Goal: Transaction & Acquisition: Purchase product/service

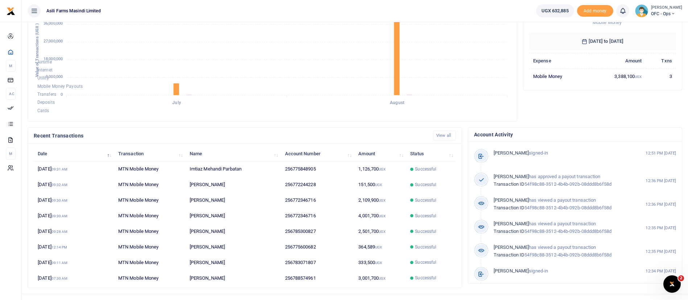
scroll to position [133, 0]
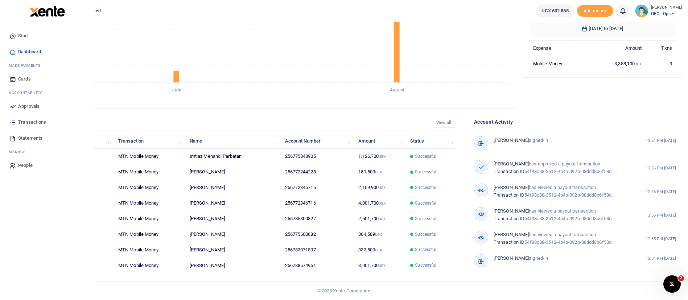
click at [35, 136] on span "Statements" at bounding box center [30, 138] width 24 height 7
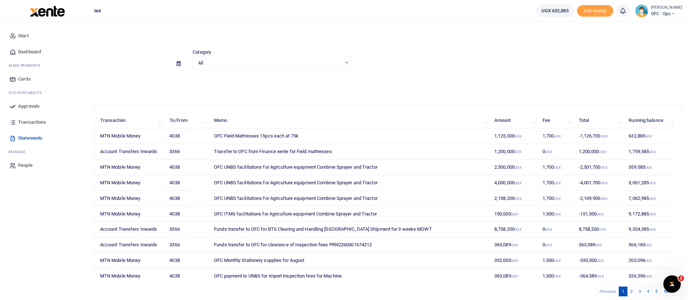
click at [36, 120] on span "Transactions" at bounding box center [32, 122] width 28 height 7
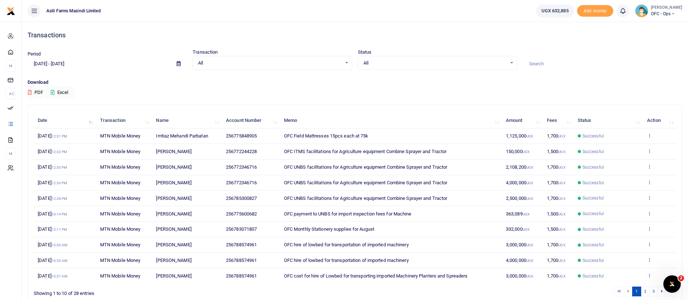
scroll to position [34, 0]
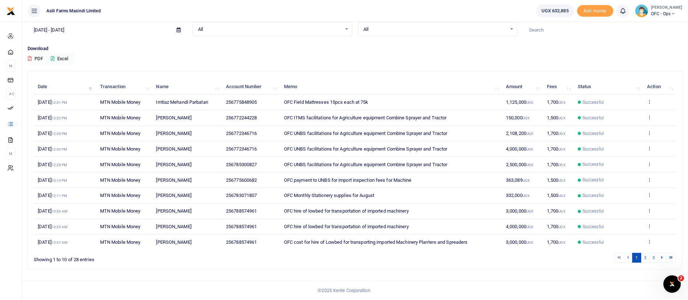
click at [654, 9] on small "[PERSON_NAME]" at bounding box center [666, 8] width 31 height 6
click at [648, 24] on link "Switch accounts" at bounding box center [660, 26] width 57 height 10
click at [662, 11] on span "OFC - Ops" at bounding box center [666, 14] width 31 height 7
click at [650, 29] on link "Switch accounts" at bounding box center [660, 26] width 57 height 10
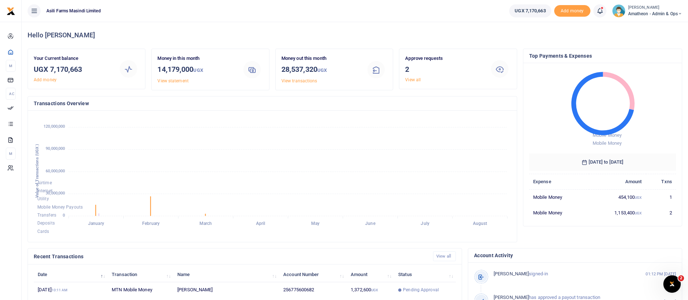
scroll to position [9, 9]
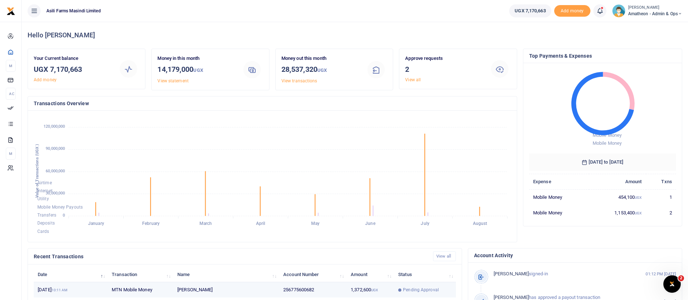
click at [415, 289] on span "Pending Approval" at bounding box center [421, 290] width 36 height 7
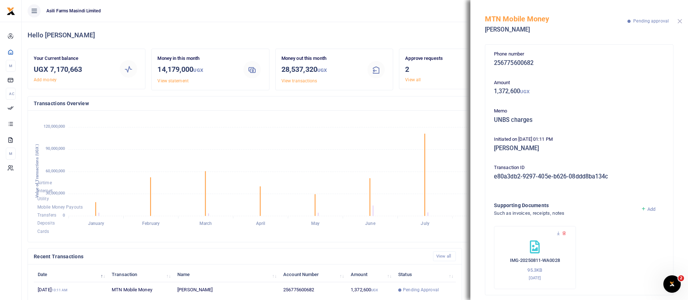
click at [679, 20] on button "Close" at bounding box center [680, 21] width 5 height 5
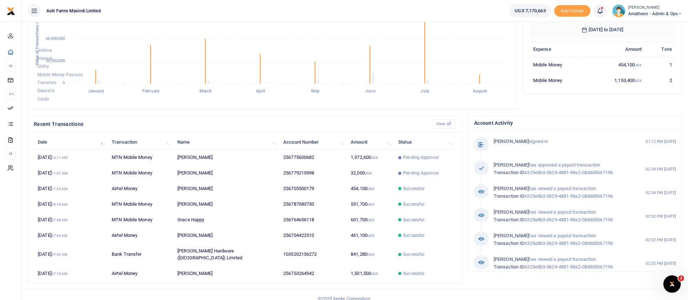
scroll to position [133, 0]
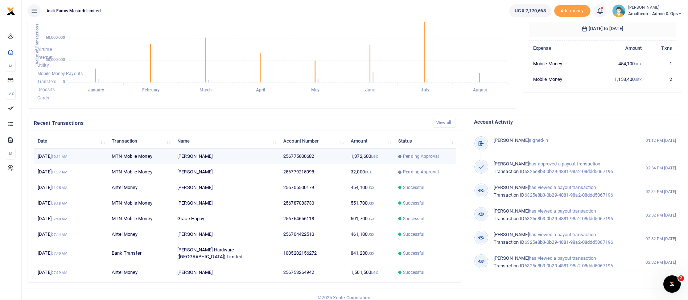
click at [67, 157] on td "11th Aug 2025 10:11 AM" at bounding box center [71, 157] width 74 height 16
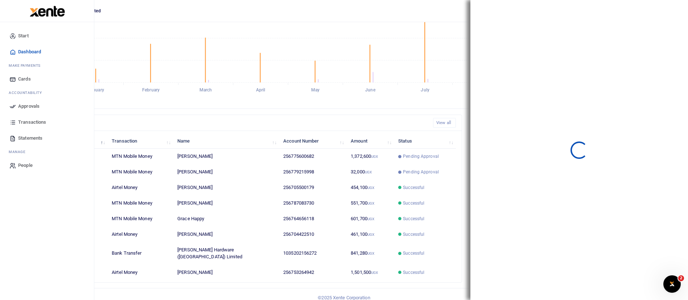
click at [19, 102] on link "Approvals" at bounding box center [47, 106] width 82 height 16
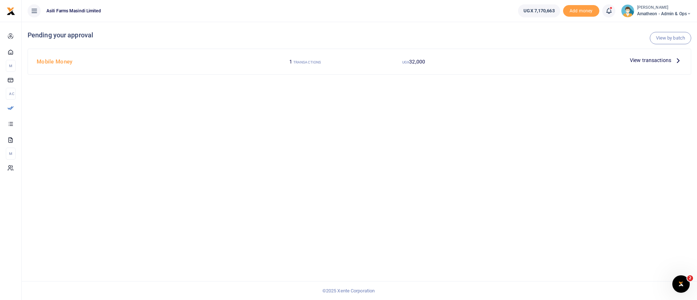
click at [643, 61] on span "View transactions" at bounding box center [649, 60] width 41 height 8
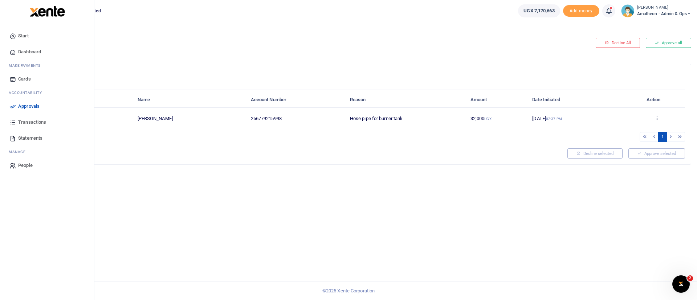
click at [24, 106] on span "Approvals" at bounding box center [28, 106] width 21 height 7
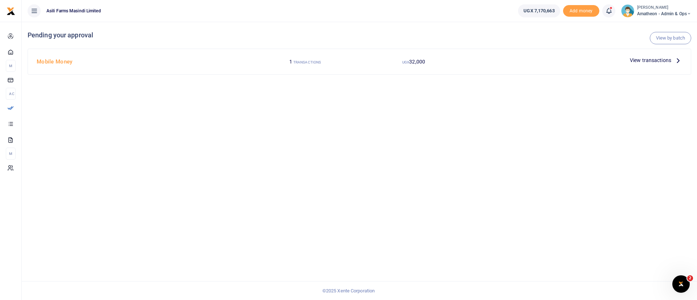
click at [652, 13] on span "Amatheon - Admin & Ops" at bounding box center [664, 14] width 54 height 7
click at [653, 24] on link "Switch accounts" at bounding box center [662, 26] width 57 height 10
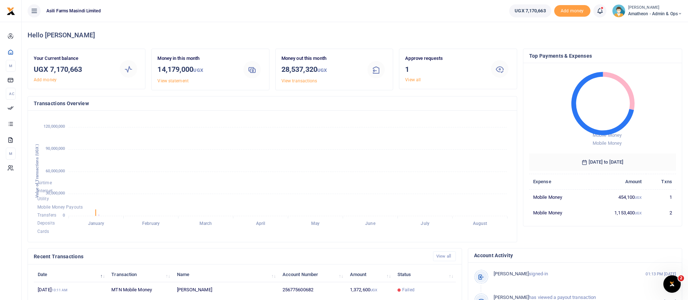
scroll to position [133, 0]
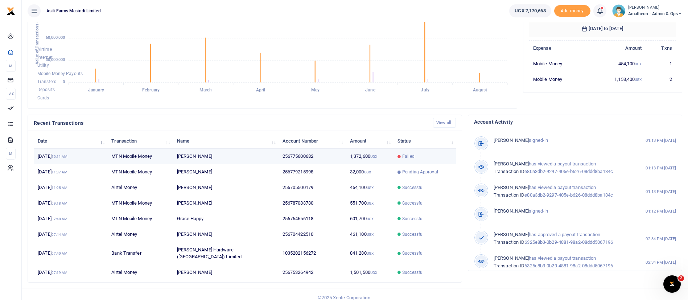
click at [330, 162] on td "256775600682" at bounding box center [312, 157] width 67 height 16
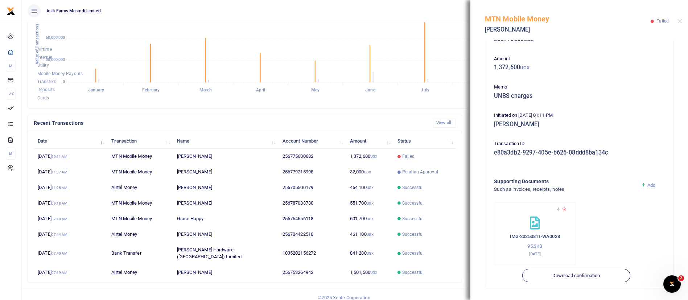
scroll to position [0, 0]
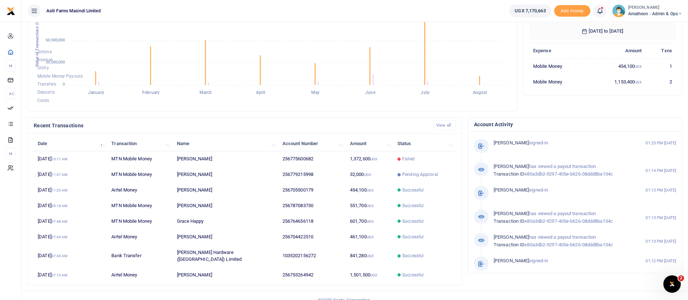
scroll to position [133, 0]
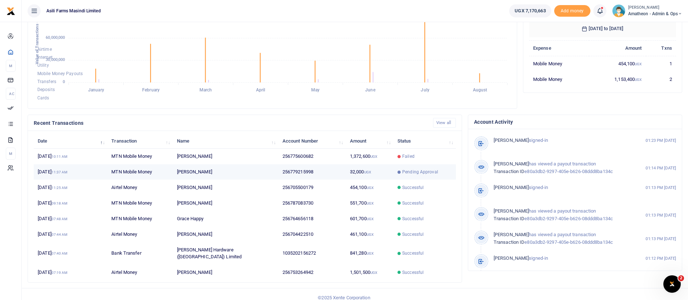
click at [102, 170] on td "8th Aug 2025 11:37 AM" at bounding box center [71, 172] width 74 height 16
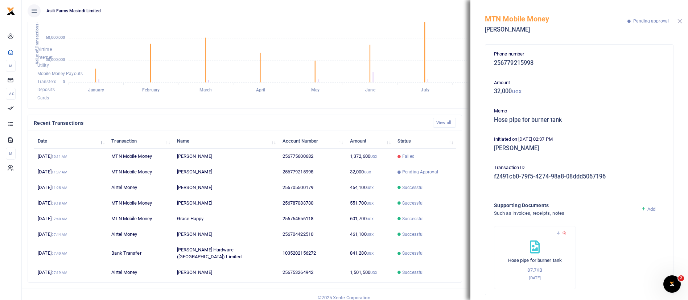
click at [679, 21] on button "Close" at bounding box center [680, 21] width 5 height 5
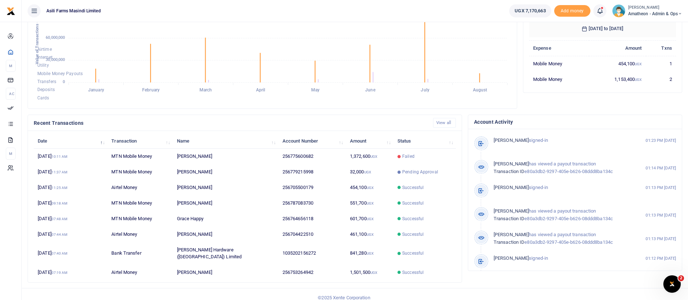
click at [643, 14] on span "Amatheon - Admin & Ops" at bounding box center [655, 14] width 54 height 7
click at [649, 29] on link "Switch accounts" at bounding box center [654, 26] width 57 height 10
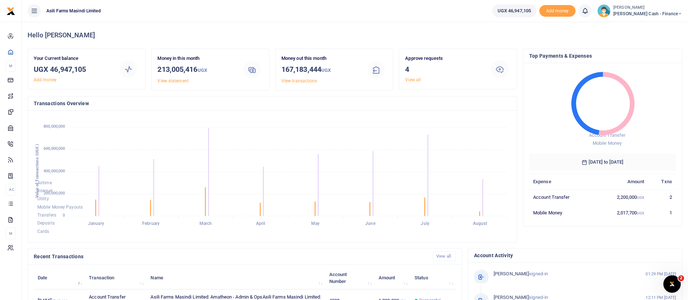
scroll to position [197, 0]
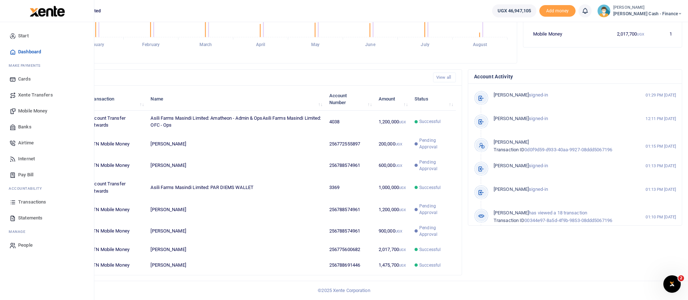
click at [38, 110] on span "Mobile Money" at bounding box center [32, 110] width 29 height 7
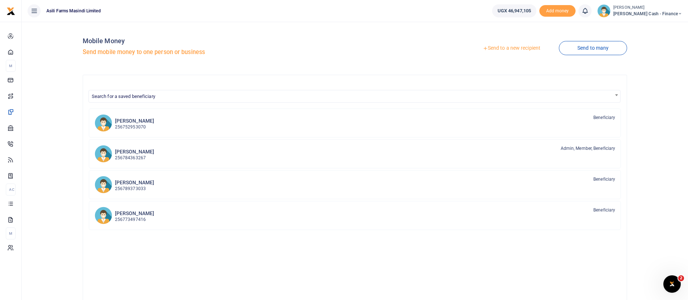
click at [528, 48] on link "Send to a new recipient" at bounding box center [511, 48] width 95 height 13
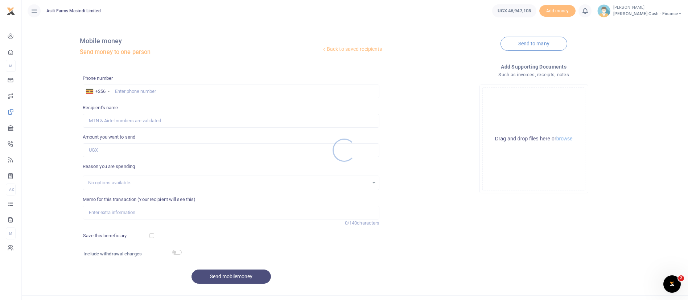
click at [138, 98] on div at bounding box center [344, 150] width 688 height 300
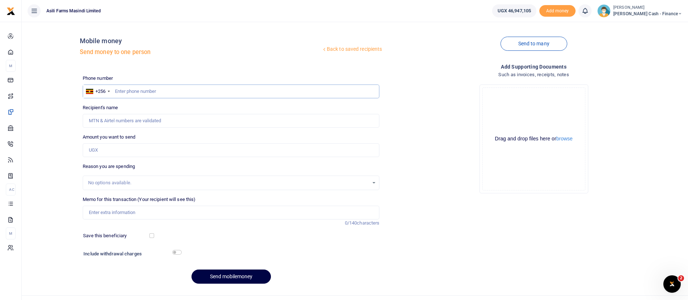
click at [129, 95] on input "text" at bounding box center [231, 92] width 297 height 14
paste input "+256 772 419827"
click at [137, 92] on input "+256 772 419827" at bounding box center [231, 92] width 297 height 14
click at [129, 90] on input "+256 772419827" at bounding box center [231, 92] width 297 height 14
click at [127, 90] on input "+256 772419827" at bounding box center [231, 92] width 297 height 14
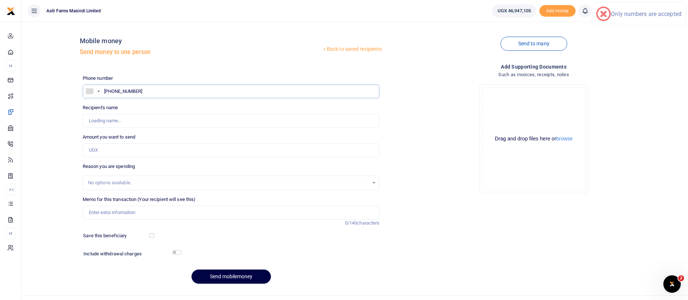
type input "772419827"
type input "Patrick Gumisiriza Barugahare"
type input "772419827"
click at [114, 147] on input "Amount you want to send" at bounding box center [231, 150] width 297 height 14
type input "1,900,000"
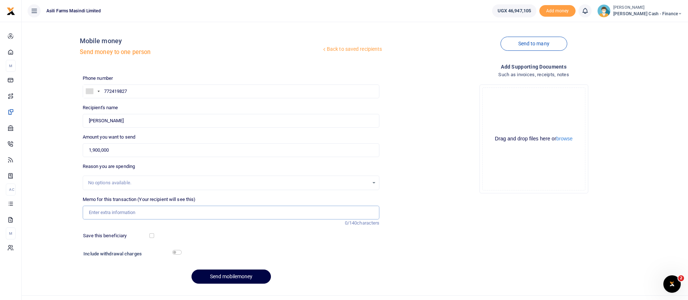
click at [119, 218] on input "Memo for this transaction (Your recipient will see this)" at bounding box center [231, 213] width 297 height 14
type input "Payment for certificate trading licence and new resolution agilis partners prof…"
click at [175, 252] on input "checkbox" at bounding box center [176, 252] width 9 height 5
checkbox input "true"
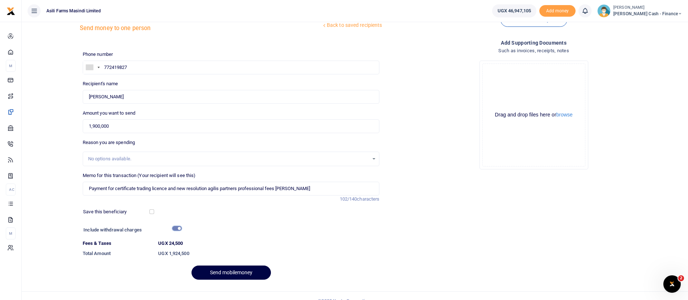
scroll to position [34, 0]
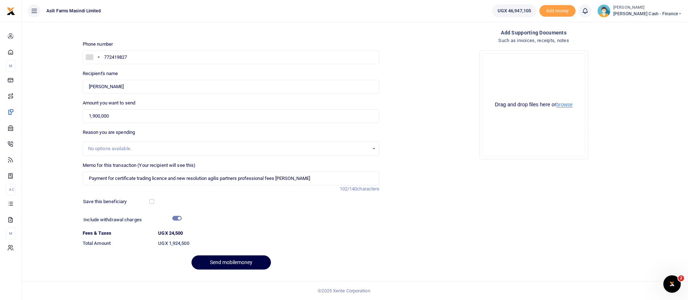
click at [571, 105] on button "browse" at bounding box center [564, 104] width 16 height 5
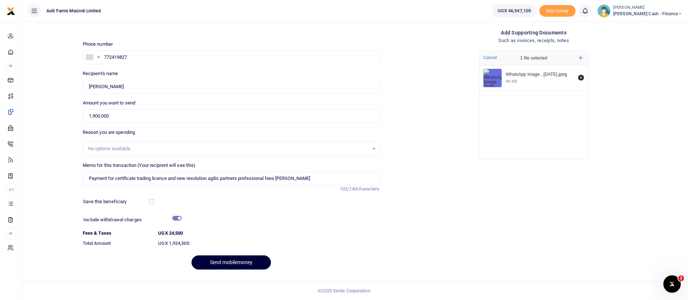
click at [239, 260] on button "Send mobilemoney" at bounding box center [231, 262] width 79 height 14
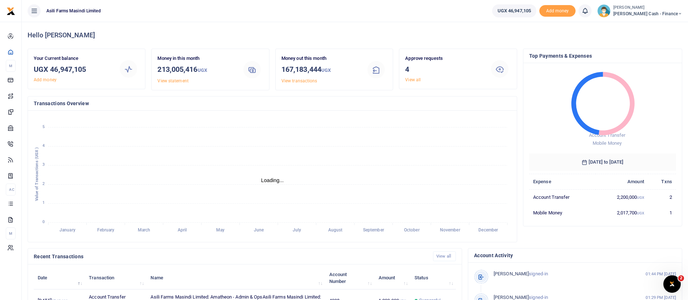
scroll to position [197, 0]
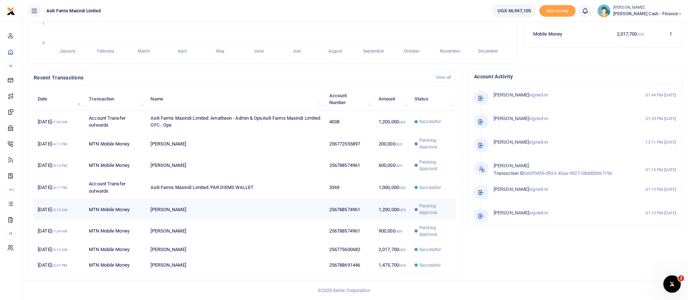
click at [422, 203] on span "Pending Approval" at bounding box center [435, 209] width 33 height 13
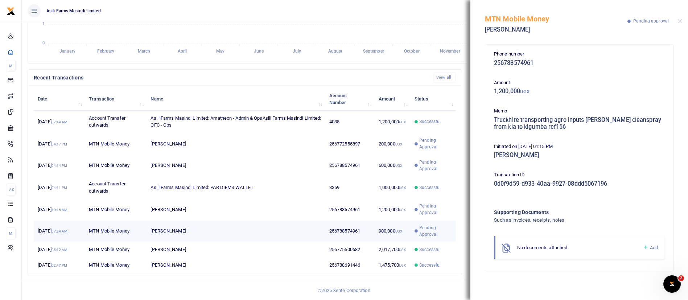
click at [414, 221] on td "Pending Approval" at bounding box center [433, 231] width 45 height 21
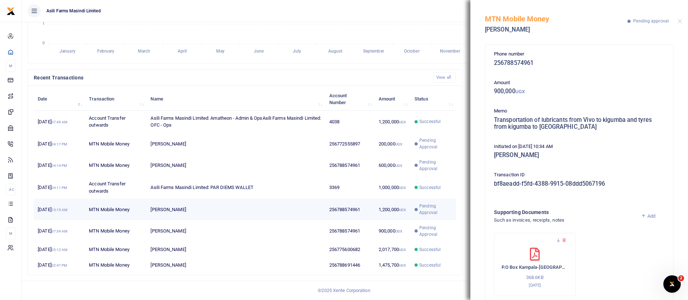
click at [397, 199] on td "1,200,000 UGX" at bounding box center [393, 209] width 36 height 21
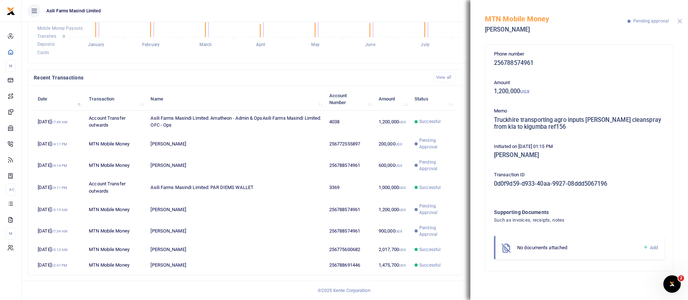
click at [680, 20] on button "Close" at bounding box center [680, 21] width 5 height 5
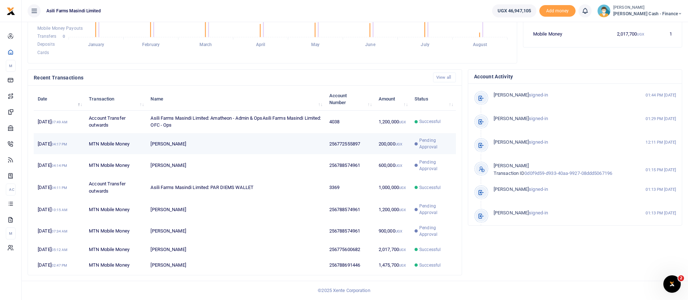
click at [332, 133] on td "256772555897" at bounding box center [349, 143] width 49 height 21
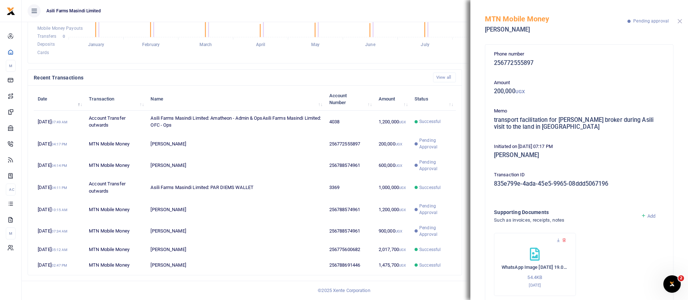
click at [681, 19] on button "Close" at bounding box center [680, 21] width 5 height 5
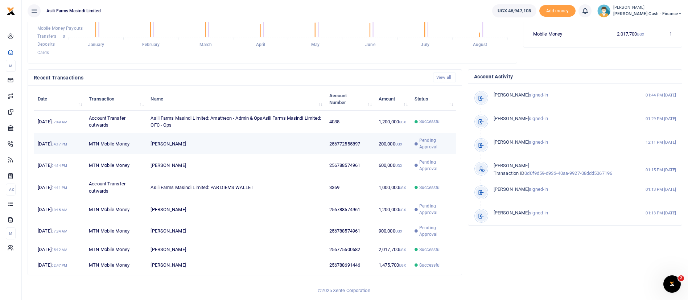
click at [390, 133] on td "200,000 UGX" at bounding box center [393, 143] width 36 height 21
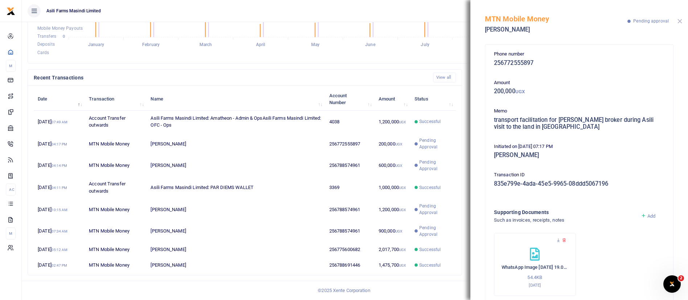
click at [678, 22] on button "Close" at bounding box center [680, 21] width 5 height 5
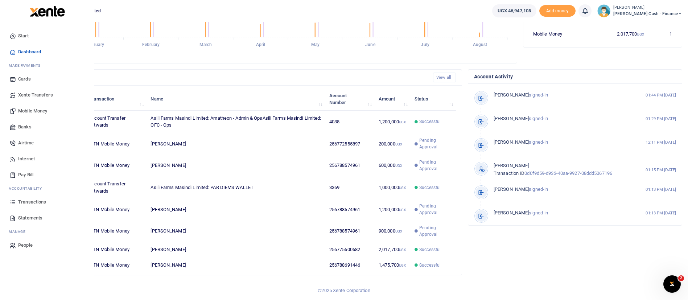
click at [30, 11] on img at bounding box center [47, 11] width 35 height 11
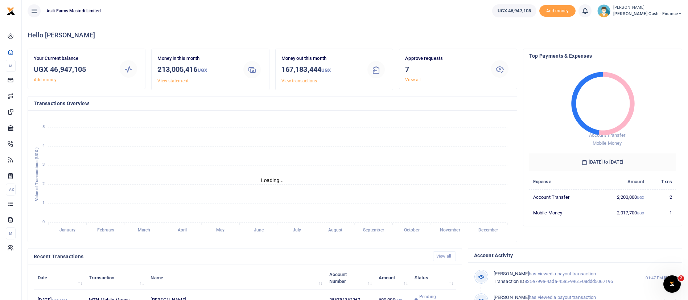
scroll to position [197, 0]
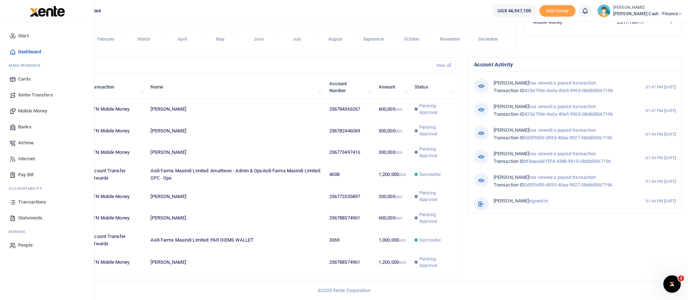
click at [33, 201] on span "Transactions" at bounding box center [32, 201] width 28 height 7
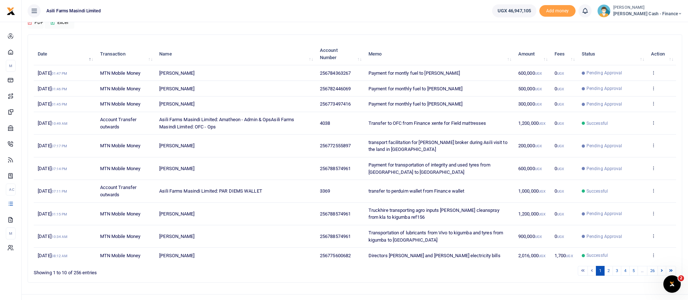
scroll to position [83, 0]
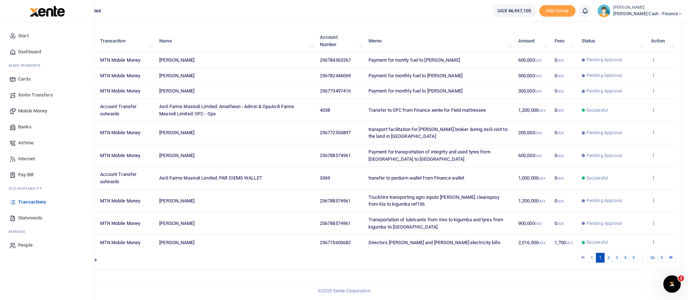
click at [34, 201] on span "Transactions" at bounding box center [32, 201] width 28 height 7
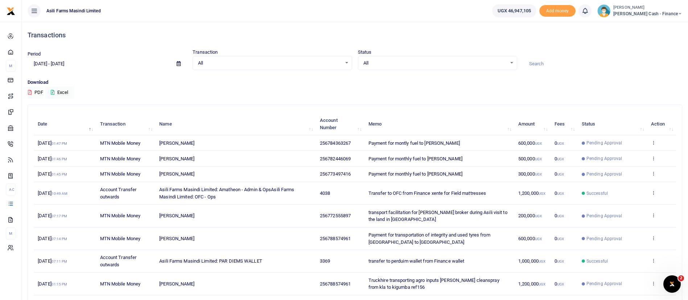
click at [661, 12] on span "[PERSON_NAME] Cash - Finance" at bounding box center [647, 14] width 69 height 7
click at [652, 26] on link "Switch accounts" at bounding box center [630, 26] width 57 height 10
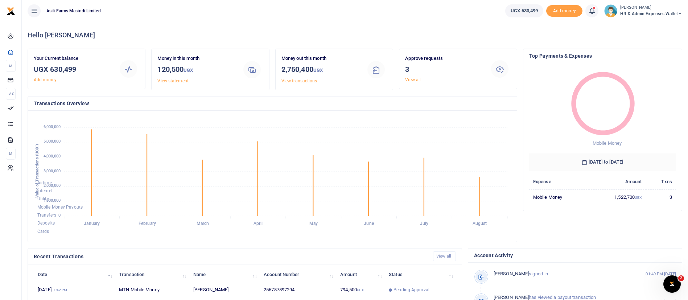
click at [635, 17] on div "Constantine Dusenge HR & Admin Expenses Wallet" at bounding box center [643, 10] width 78 height 13
click at [647, 24] on link "Switch accounts" at bounding box center [653, 26] width 57 height 10
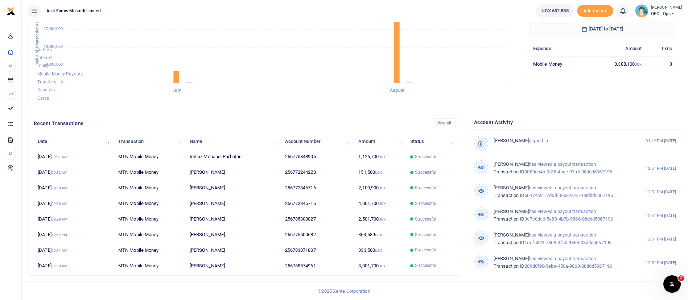
scroll to position [133, 0]
click at [661, 13] on span "OFC - Ops" at bounding box center [666, 14] width 31 height 7
click at [661, 28] on link "Switch accounts" at bounding box center [660, 26] width 57 height 10
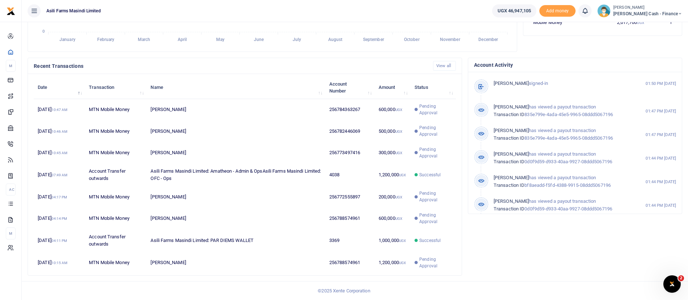
scroll to position [197, 0]
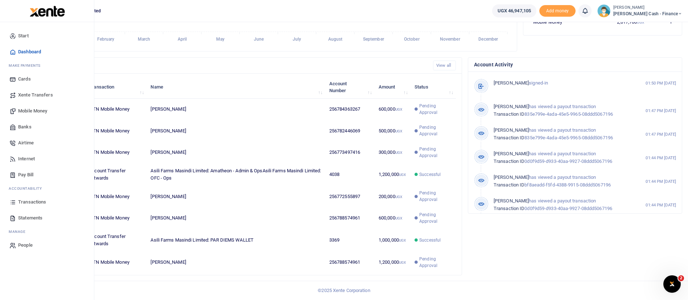
click at [36, 202] on span "Transactions" at bounding box center [32, 201] width 28 height 7
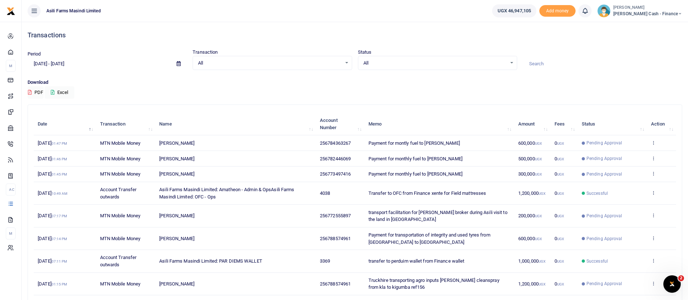
scroll to position [83, 0]
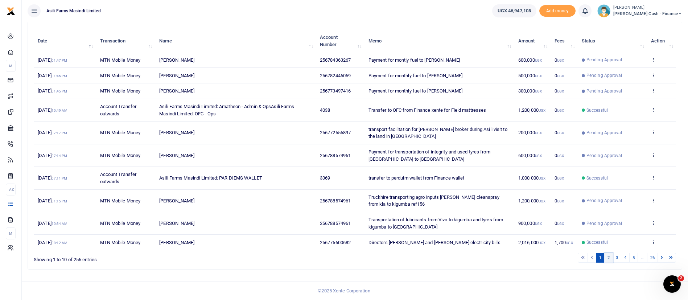
click at [607, 260] on link "2" at bounding box center [608, 258] width 9 height 10
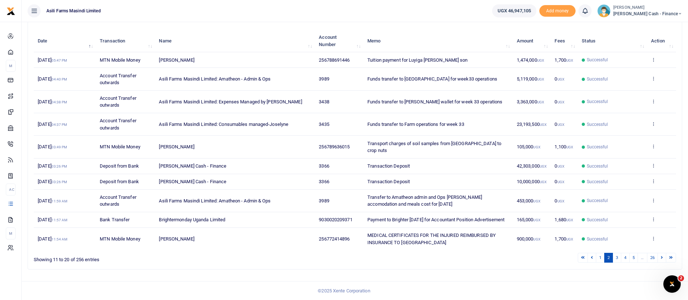
click at [640, 7] on small "[PERSON_NAME]" at bounding box center [647, 8] width 69 height 6
click at [613, 25] on icon at bounding box center [611, 26] width 6 height 7
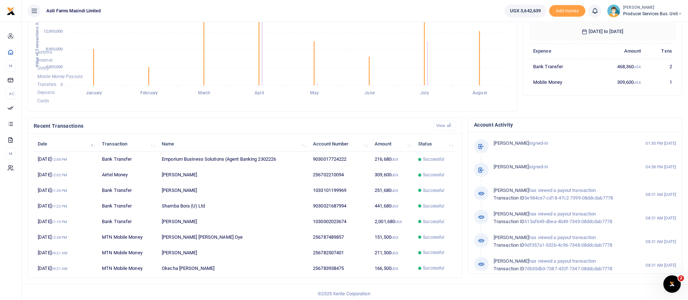
scroll to position [133, 0]
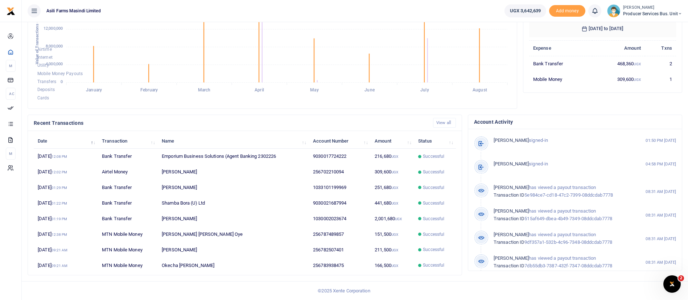
click at [623, 11] on span "Producer Services Bus. Unit" at bounding box center [652, 14] width 59 height 7
click at [648, 23] on link "Switch accounts" at bounding box center [654, 26] width 57 height 10
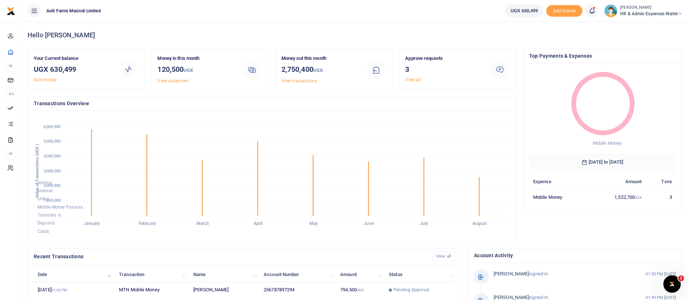
click at [642, 8] on small "[PERSON_NAME]" at bounding box center [651, 8] width 62 height 6
click at [644, 25] on link "Switch accounts" at bounding box center [653, 26] width 57 height 10
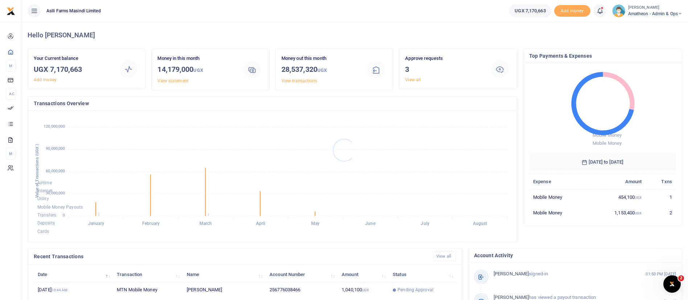
scroll to position [133, 0]
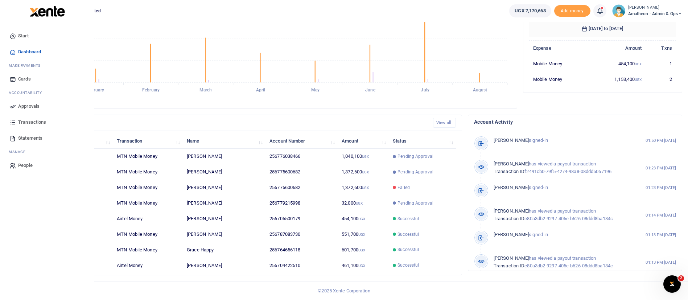
click at [36, 103] on span "Approvals" at bounding box center [28, 106] width 21 height 7
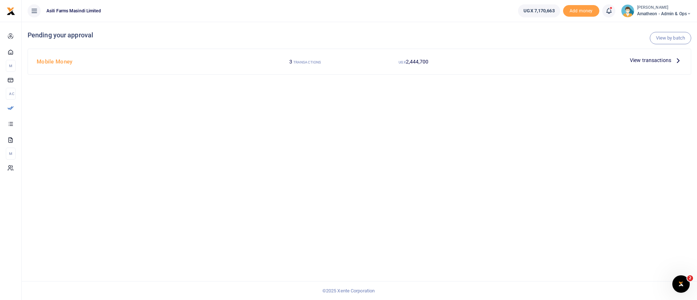
click at [653, 62] on span "View transactions" at bounding box center [649, 60] width 41 height 8
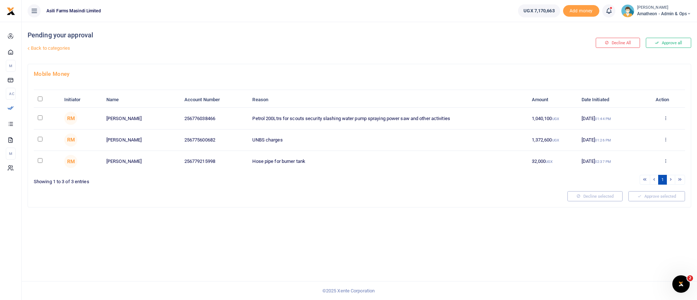
click at [41, 139] on input "checkbox" at bounding box center [40, 139] width 5 height 5
checkbox input "true"
click at [587, 194] on button "Decline selected (1)" at bounding box center [587, 196] width 60 height 10
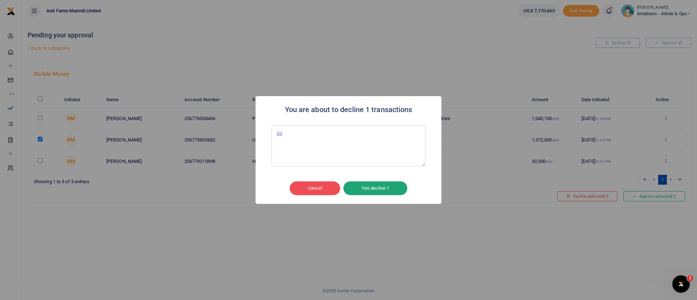
type textarea "iiii"
click at [369, 188] on button "Yes decline 1" at bounding box center [375, 188] width 64 height 14
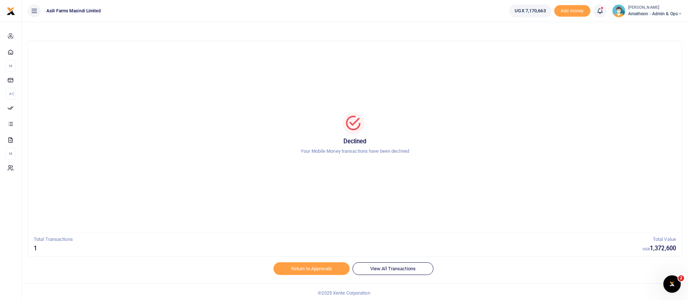
click at [640, 11] on span "Amatheon - Admin & Ops" at bounding box center [655, 14] width 54 height 7
click at [647, 31] on link "Switch accounts" at bounding box center [654, 26] width 57 height 10
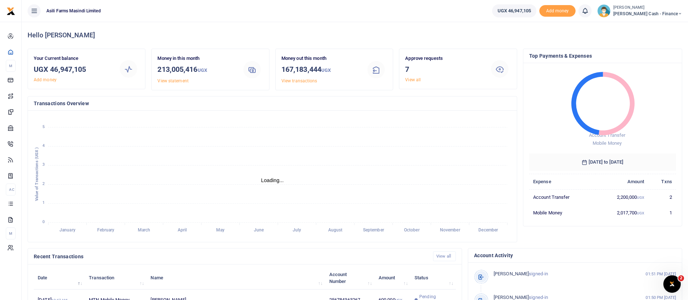
scroll to position [197, 0]
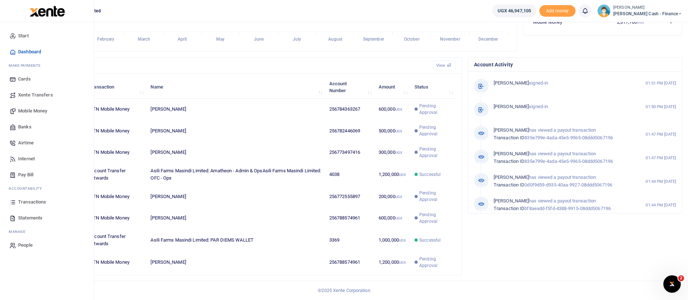
click at [42, 108] on span "Mobile Money" at bounding box center [32, 110] width 29 height 7
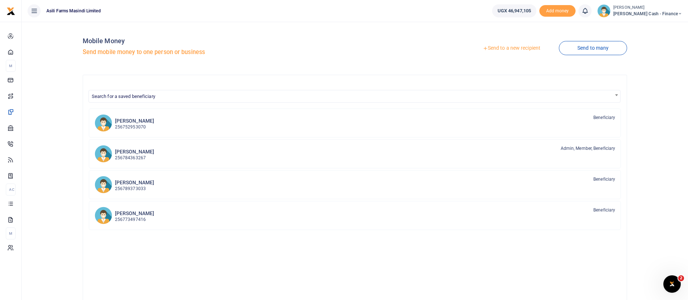
click at [511, 47] on link "Send to a new recipient" at bounding box center [511, 48] width 95 height 13
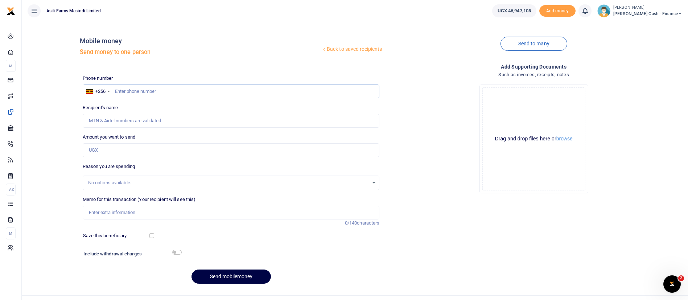
click at [155, 87] on input "text" at bounding box center [231, 92] width 297 height 14
paste input "[PHONE_NUMBER]"
click at [135, 94] on input "+256 772 419827" at bounding box center [231, 92] width 297 height 14
click at [137, 93] on input "+256 772 419827" at bounding box center [231, 92] width 297 height 14
click at [128, 93] on input "+256 772419827" at bounding box center [231, 92] width 297 height 14
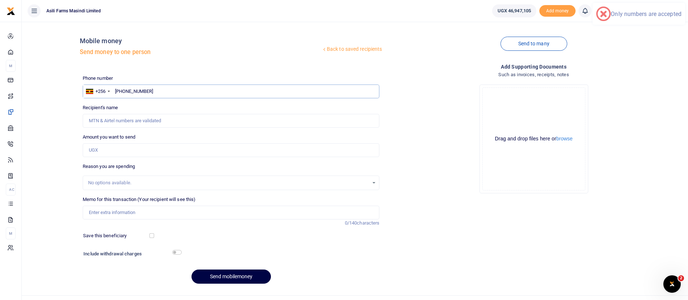
click at [128, 93] on input "+256 772419827" at bounding box center [231, 92] width 297 height 14
type input "772419827"
type input "Patrick Gumisiriza Barugahare"
type input "772419827"
click at [106, 147] on input "Amount you want to send" at bounding box center [231, 150] width 297 height 14
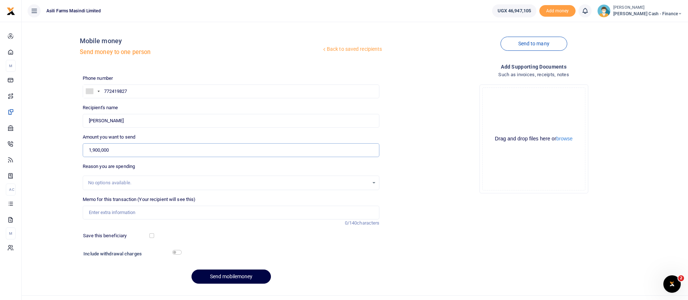
type input "1,900,000"
click at [109, 214] on input "Memo for this transaction (Your recipient will see this)" at bounding box center [231, 213] width 297 height 14
type input "Professional fees processing certificate trading licence and new resolution Pat…"
click at [230, 272] on button "Send mobilemoney" at bounding box center [231, 277] width 79 height 14
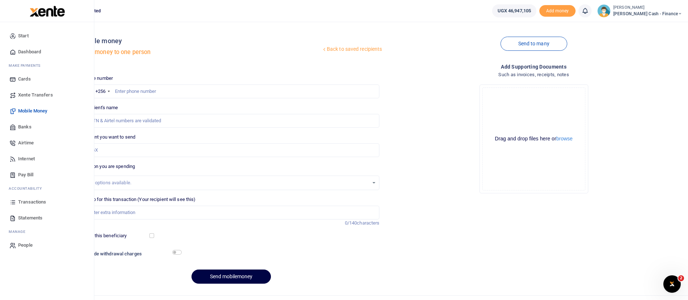
click at [28, 204] on span "Transactions" at bounding box center [32, 201] width 28 height 7
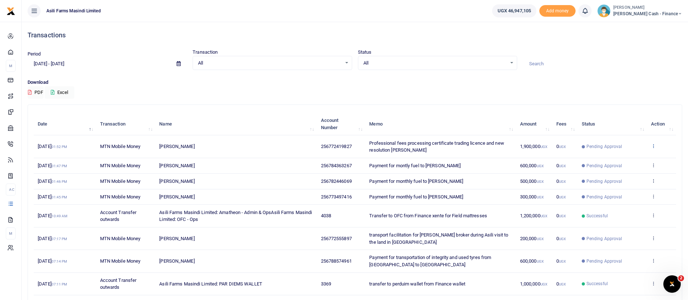
click at [655, 147] on icon at bounding box center [653, 145] width 5 height 5
click at [630, 163] on link "View details" at bounding box center [626, 158] width 57 height 10
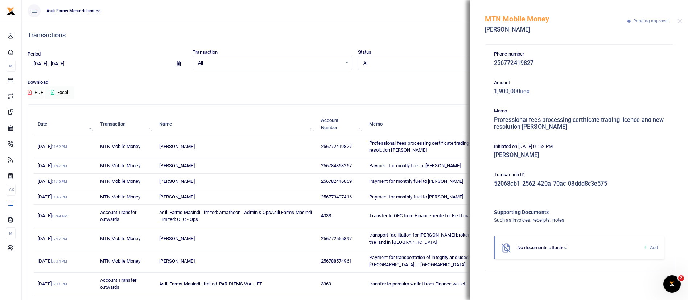
click at [645, 247] on icon at bounding box center [645, 247] width 5 height 7
click at [613, 293] on button "browse" at bounding box center [610, 292] width 16 height 5
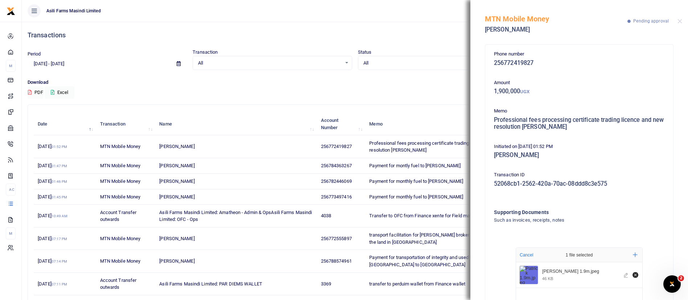
scroll to position [65, 0]
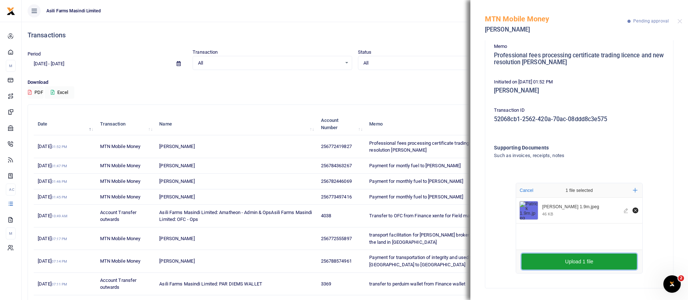
click at [595, 260] on button "Upload 1 file" at bounding box center [579, 262] width 115 height 16
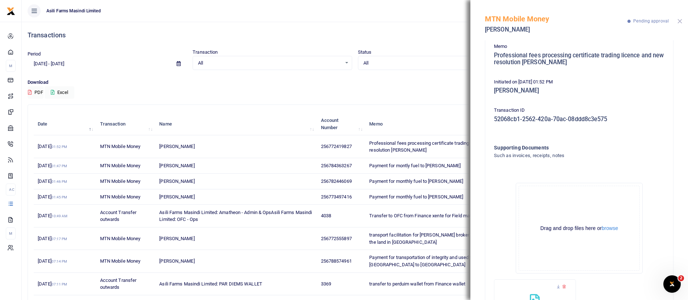
click at [680, 19] on button "Close" at bounding box center [680, 21] width 5 height 5
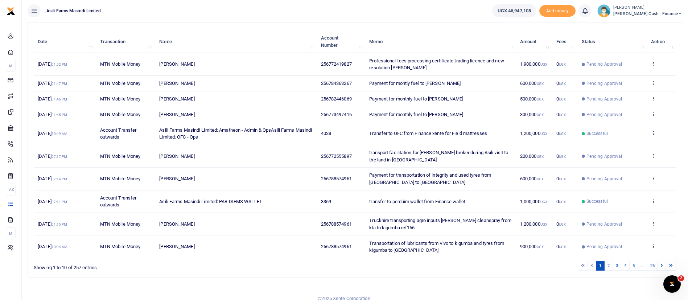
scroll to position [90, 0]
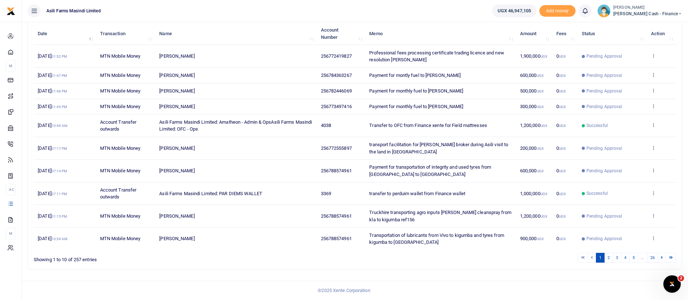
click at [652, 217] on icon at bounding box center [653, 215] width 5 height 5
click at [630, 230] on link "View details" at bounding box center [626, 228] width 57 height 10
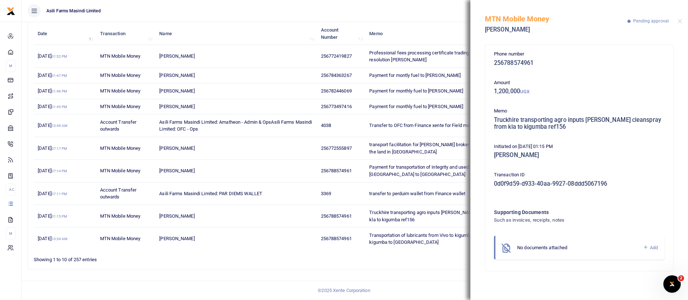
click at [646, 249] on icon at bounding box center [645, 247] width 5 height 7
click at [645, 246] on icon at bounding box center [645, 247] width 5 height 7
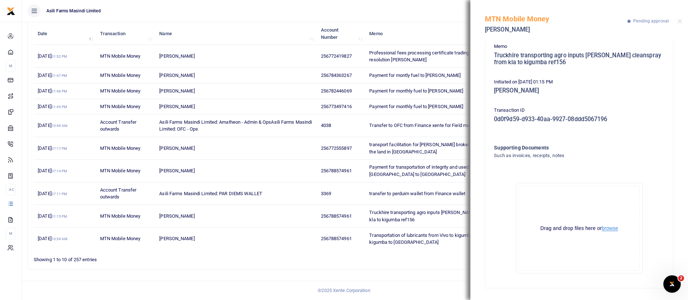
click at [615, 228] on button "browse" at bounding box center [610, 228] width 16 height 5
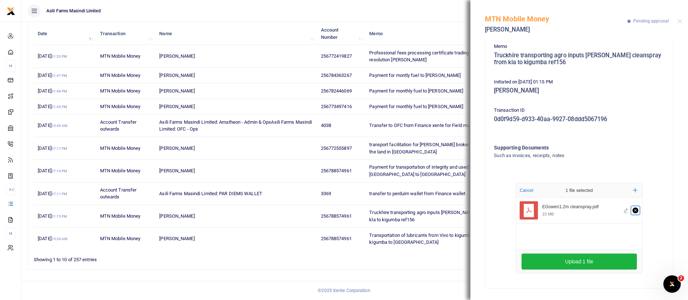
click at [633, 210] on icon "Remove file" at bounding box center [636, 211] width 6 height 6
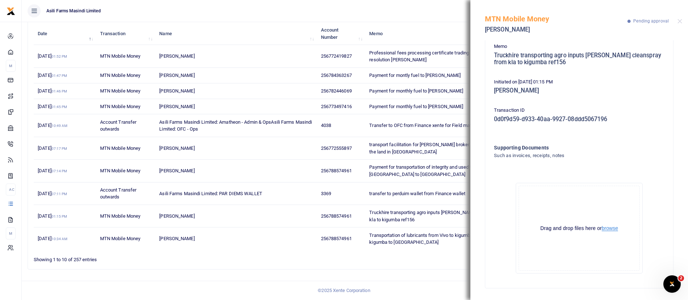
click at [605, 230] on button "browse" at bounding box center [610, 228] width 16 height 5
click at [607, 228] on button "browse" at bounding box center [610, 228] width 16 height 5
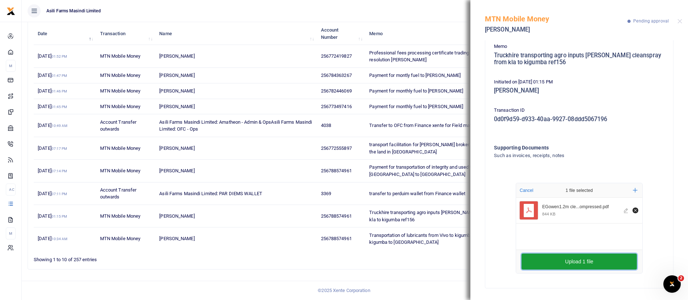
click at [596, 260] on button "Upload 1 file" at bounding box center [579, 262] width 115 height 16
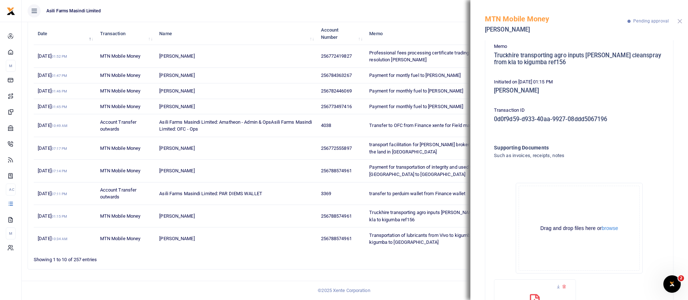
click at [679, 20] on button "Close" at bounding box center [680, 21] width 5 height 5
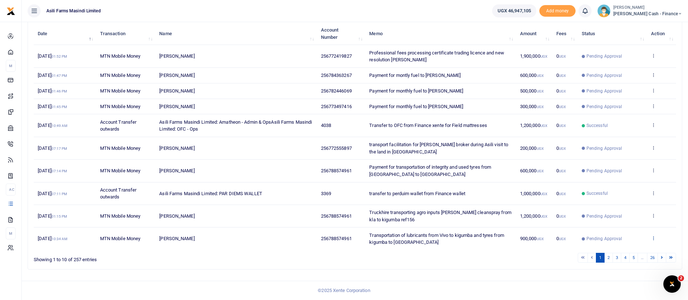
click at [652, 237] on icon at bounding box center [653, 237] width 5 height 5
click at [638, 213] on link "View details" at bounding box center [626, 211] width 57 height 10
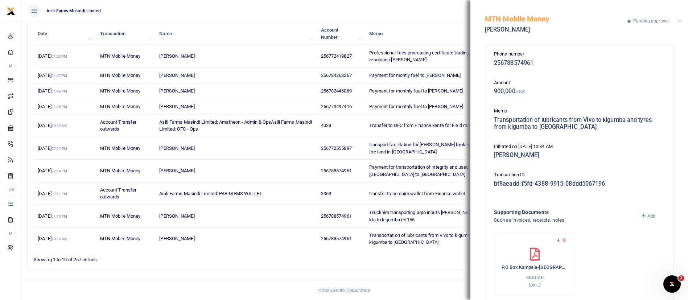
click at [560, 240] on icon at bounding box center [558, 240] width 5 height 5
